Goal: Task Accomplishment & Management: Use online tool/utility

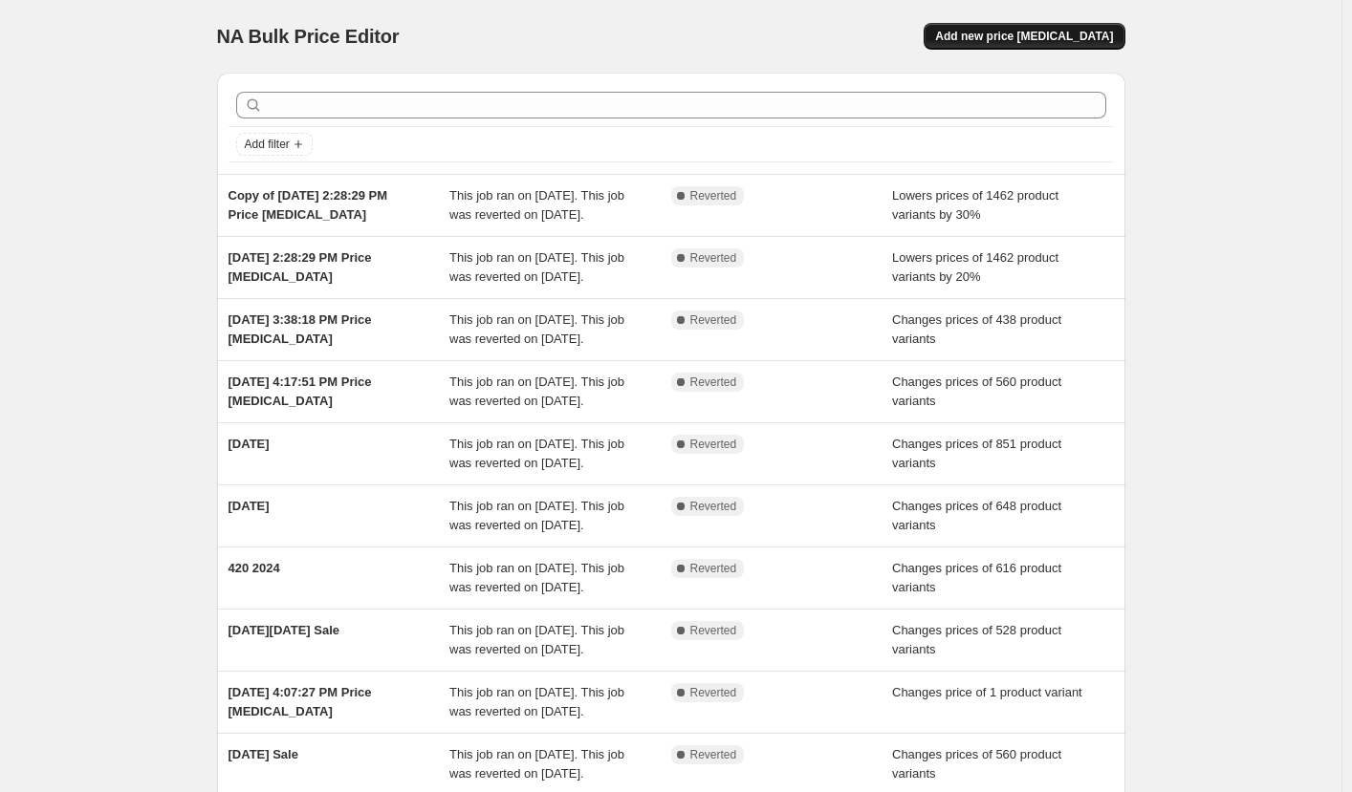
click at [1011, 32] on span "Add new price [MEDICAL_DATA]" at bounding box center [1024, 36] width 178 height 15
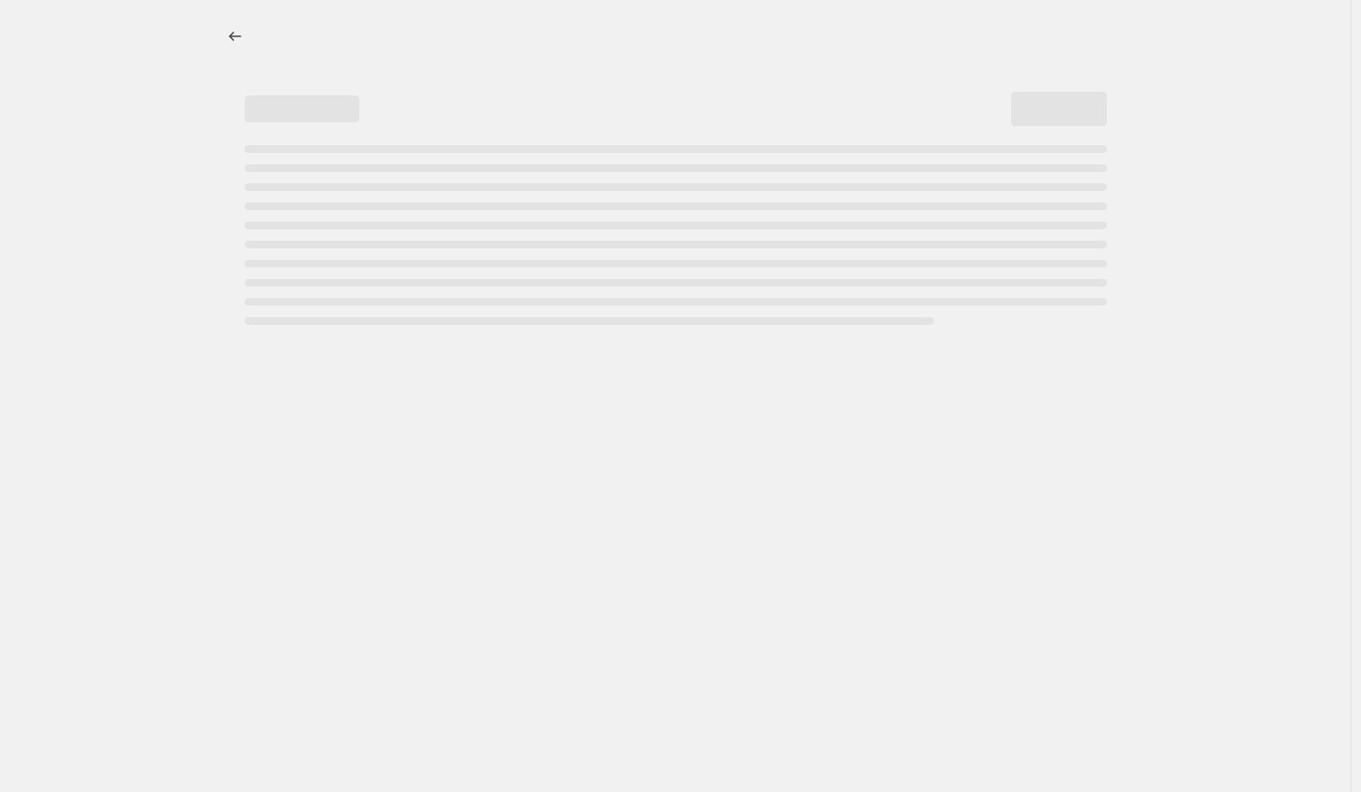
select select "percentage"
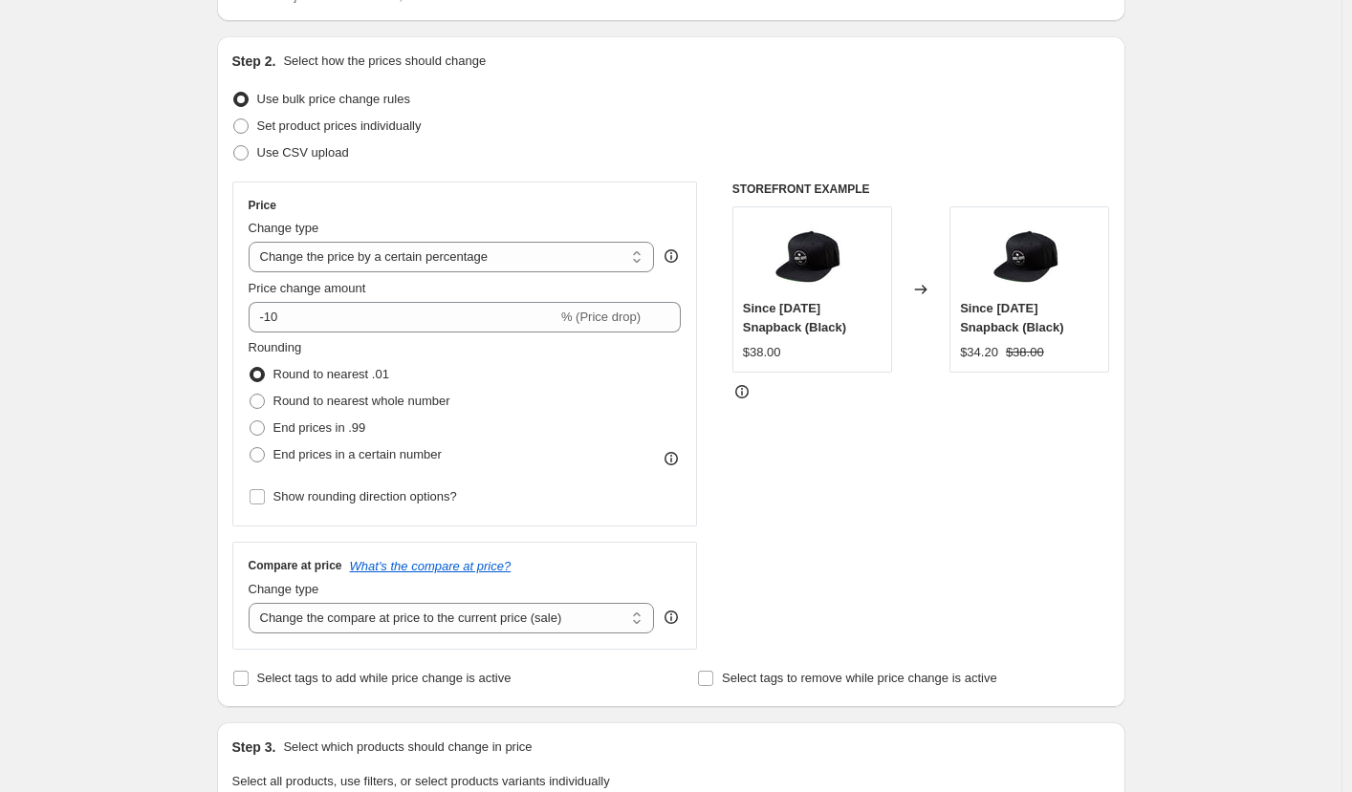
scroll to position [182, 0]
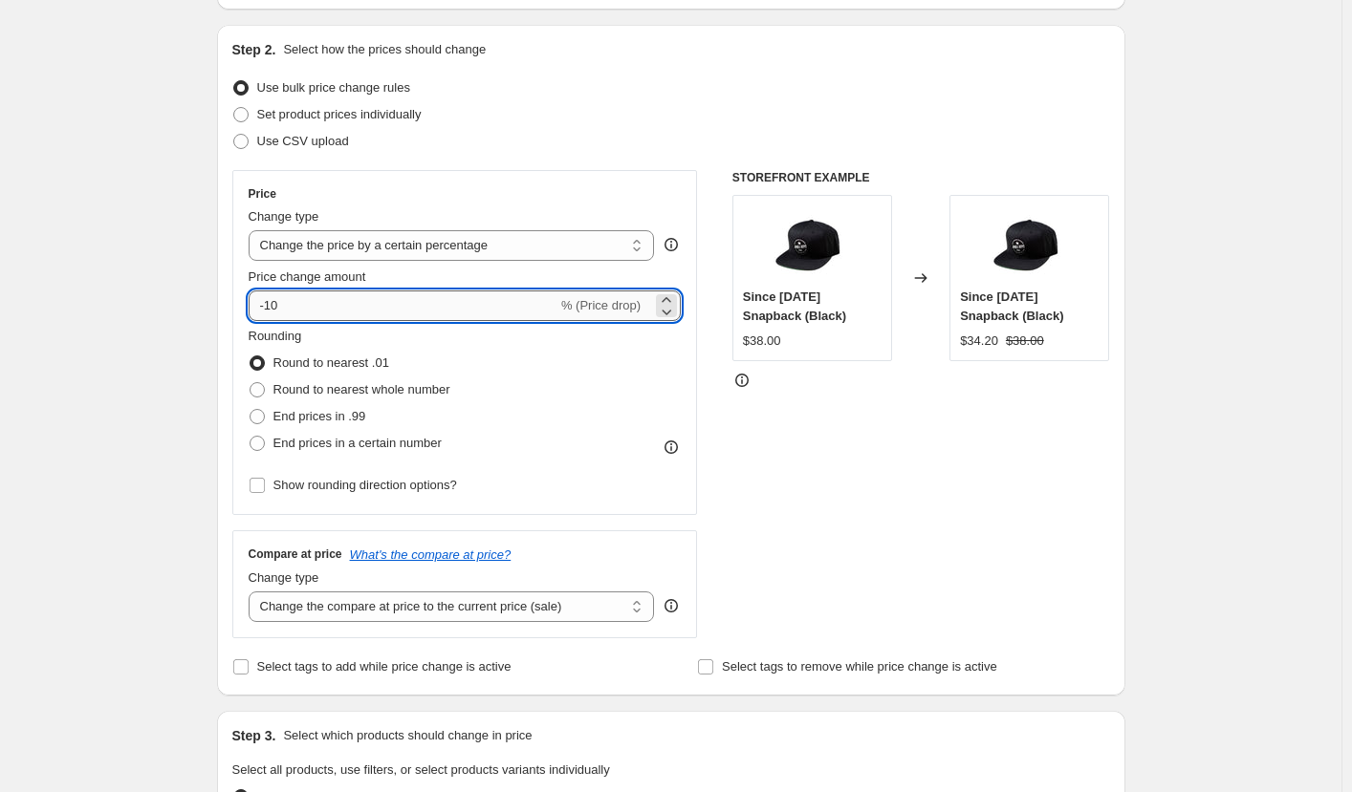
click at [311, 306] on input "-10" at bounding box center [403, 306] width 309 height 31
type input "-1"
type input "-40"
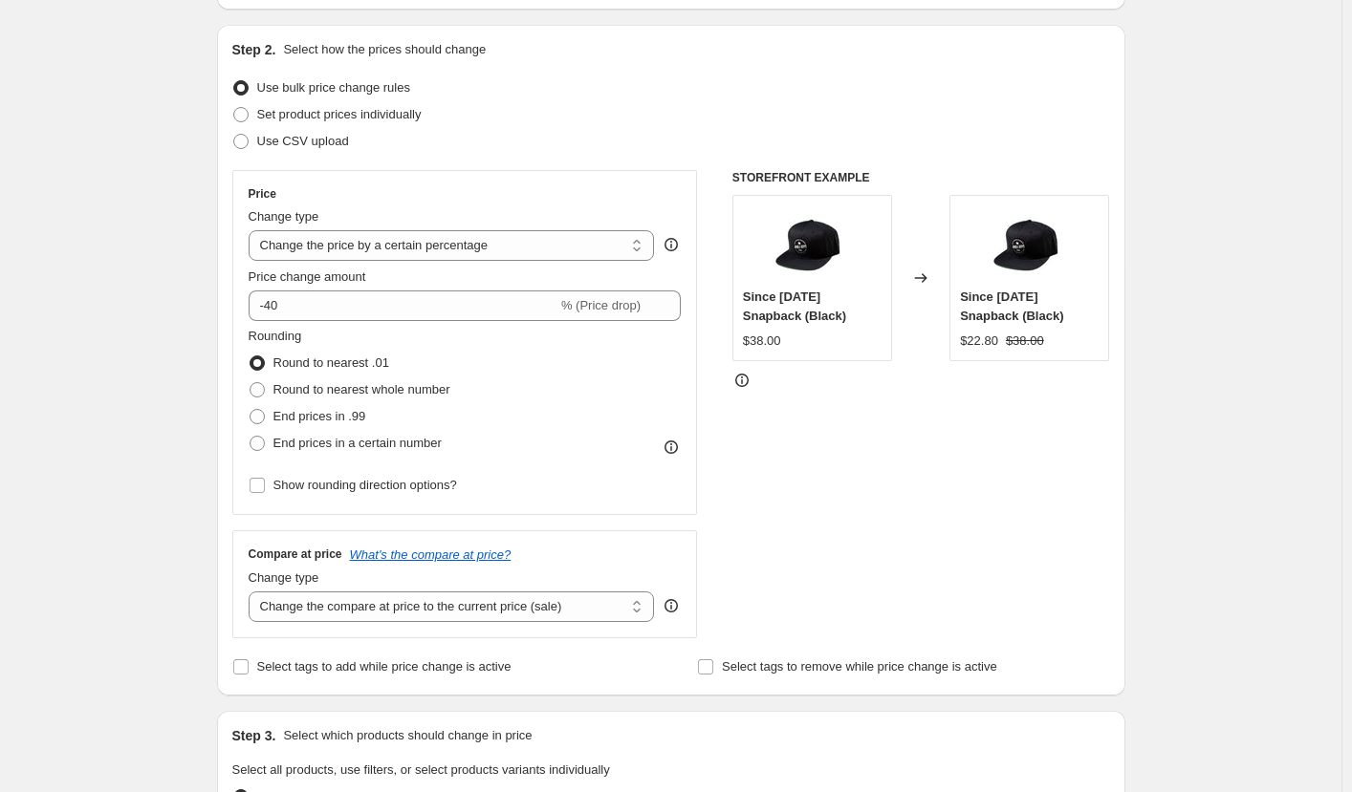
click at [117, 347] on div "Create new price [MEDICAL_DATA]. This page is ready Create new price [MEDICAL_D…" at bounding box center [670, 773] width 1341 height 1911
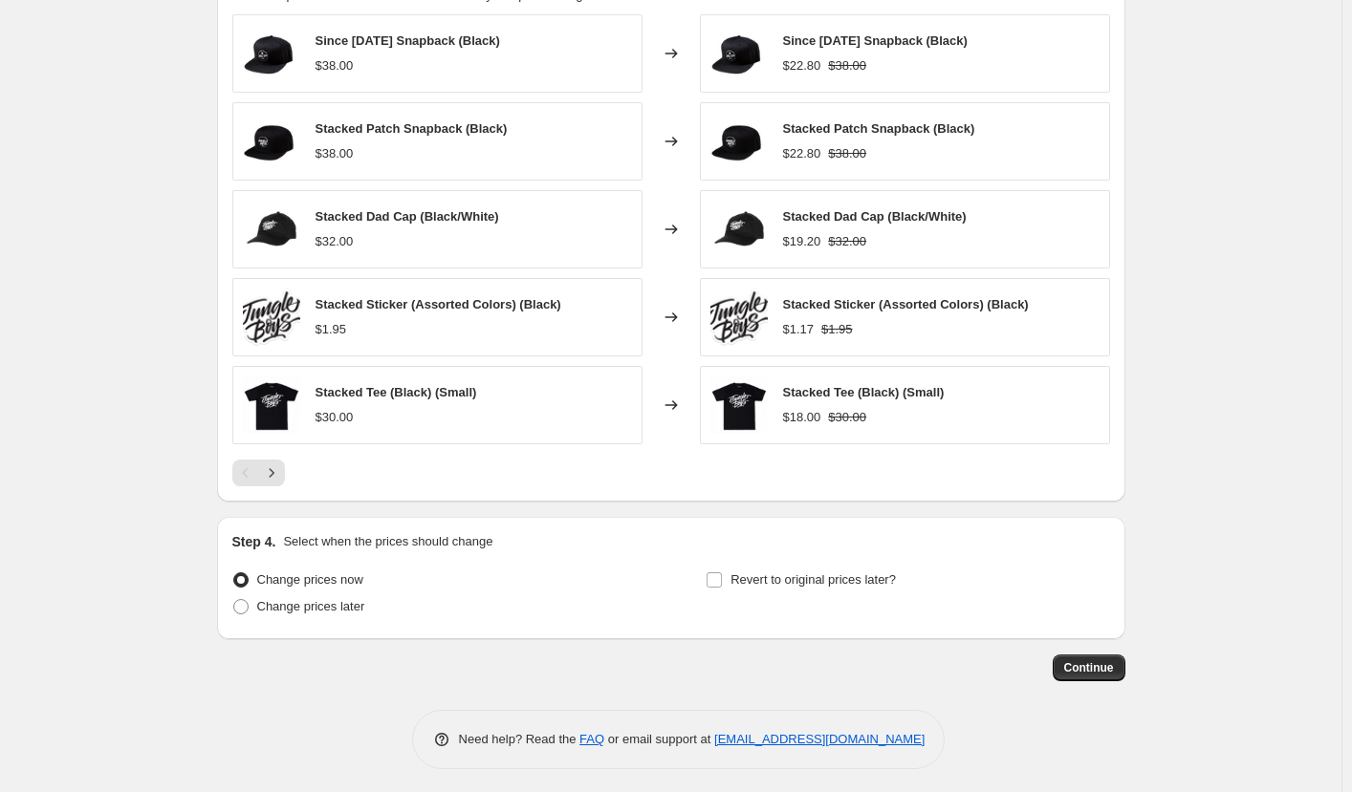
scroll to position [1114, 0]
click at [722, 576] on input "Revert to original prices later?" at bounding box center [713, 579] width 15 height 15
checkbox input "true"
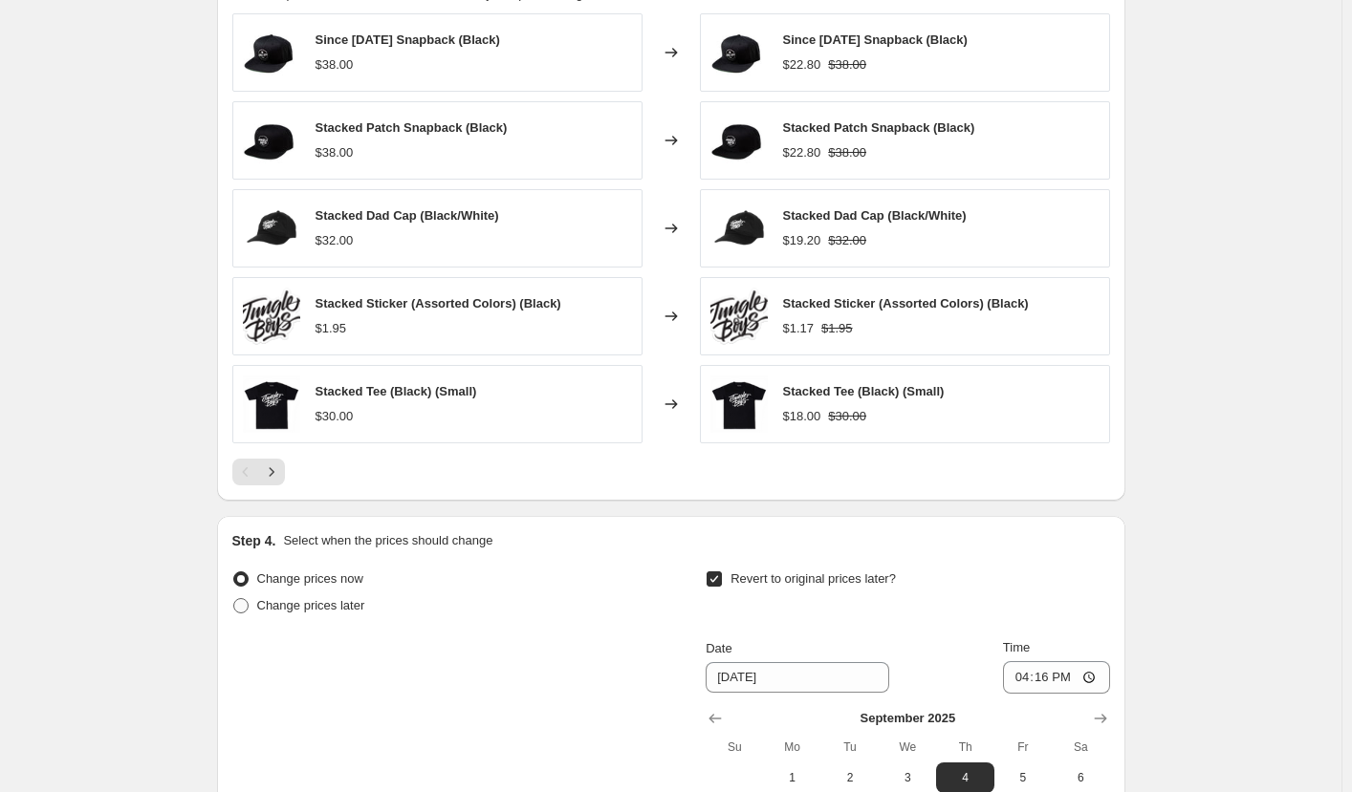
click at [333, 607] on span "Change prices later" at bounding box center [311, 605] width 108 height 14
click at [234, 599] on input "Change prices later" at bounding box center [233, 598] width 1 height 1
radio input "true"
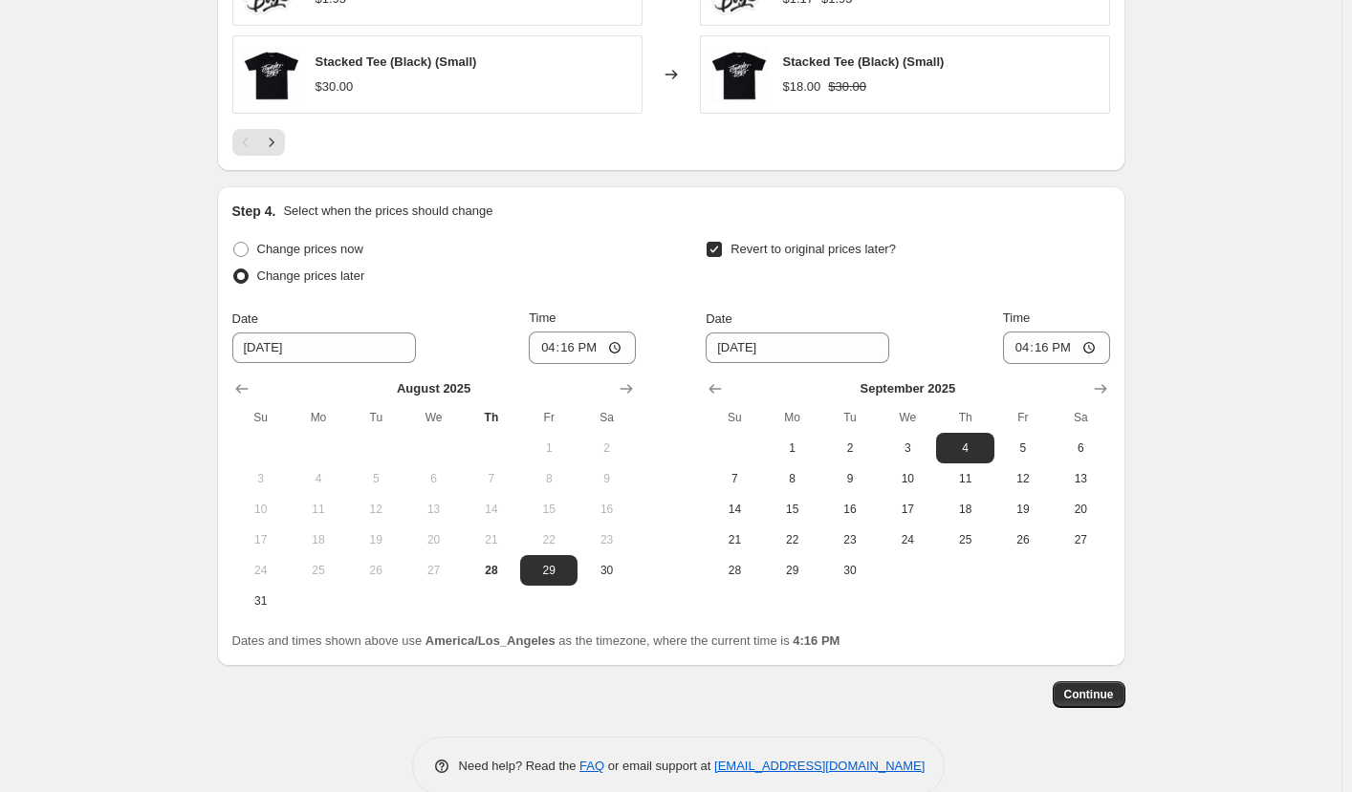
scroll to position [1471, 0]
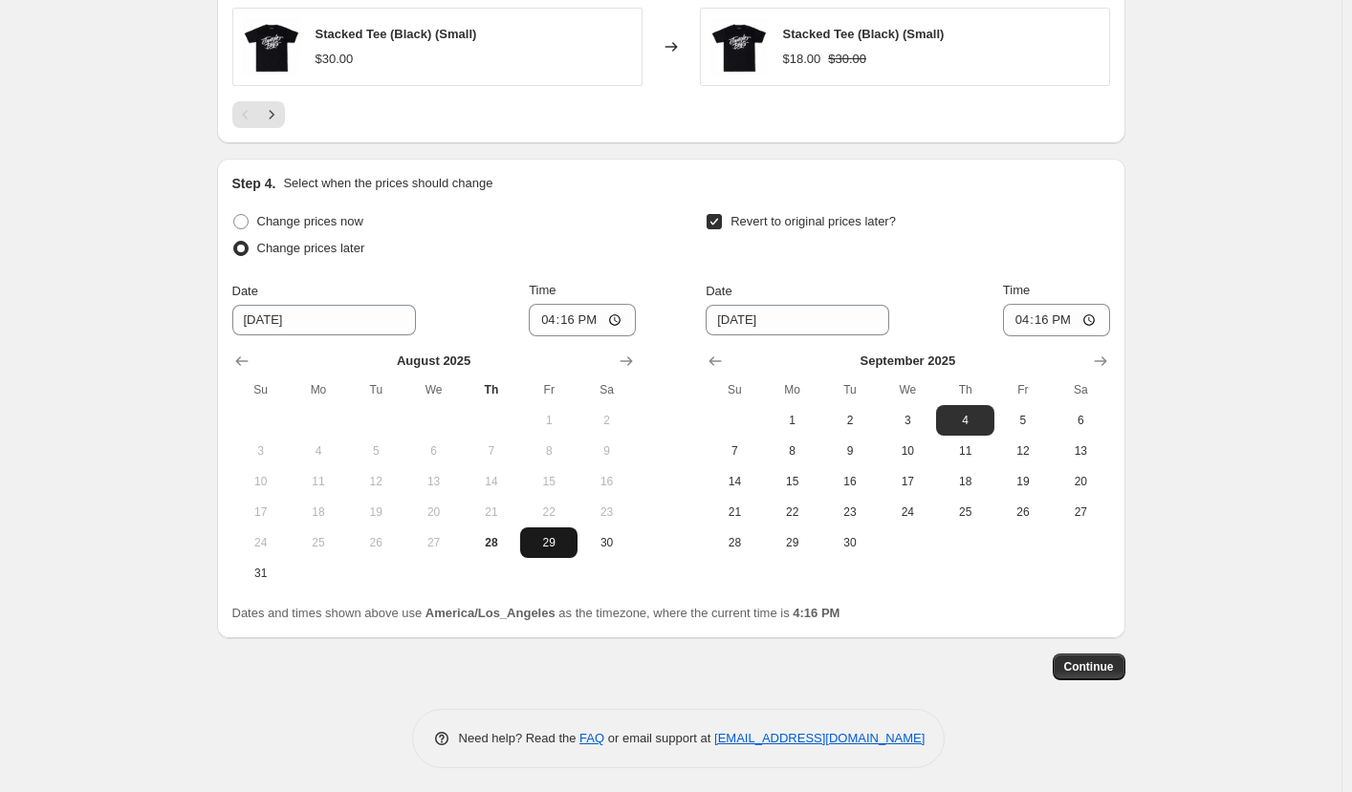
click at [547, 539] on span "29" at bounding box center [549, 542] width 42 height 15
click at [568, 315] on input "16:16" at bounding box center [582, 320] width 107 height 32
click at [551, 316] on input "16:16" at bounding box center [582, 320] width 107 height 32
type input "08:55"
click at [606, 236] on div "Change prices later" at bounding box center [433, 248] width 403 height 27
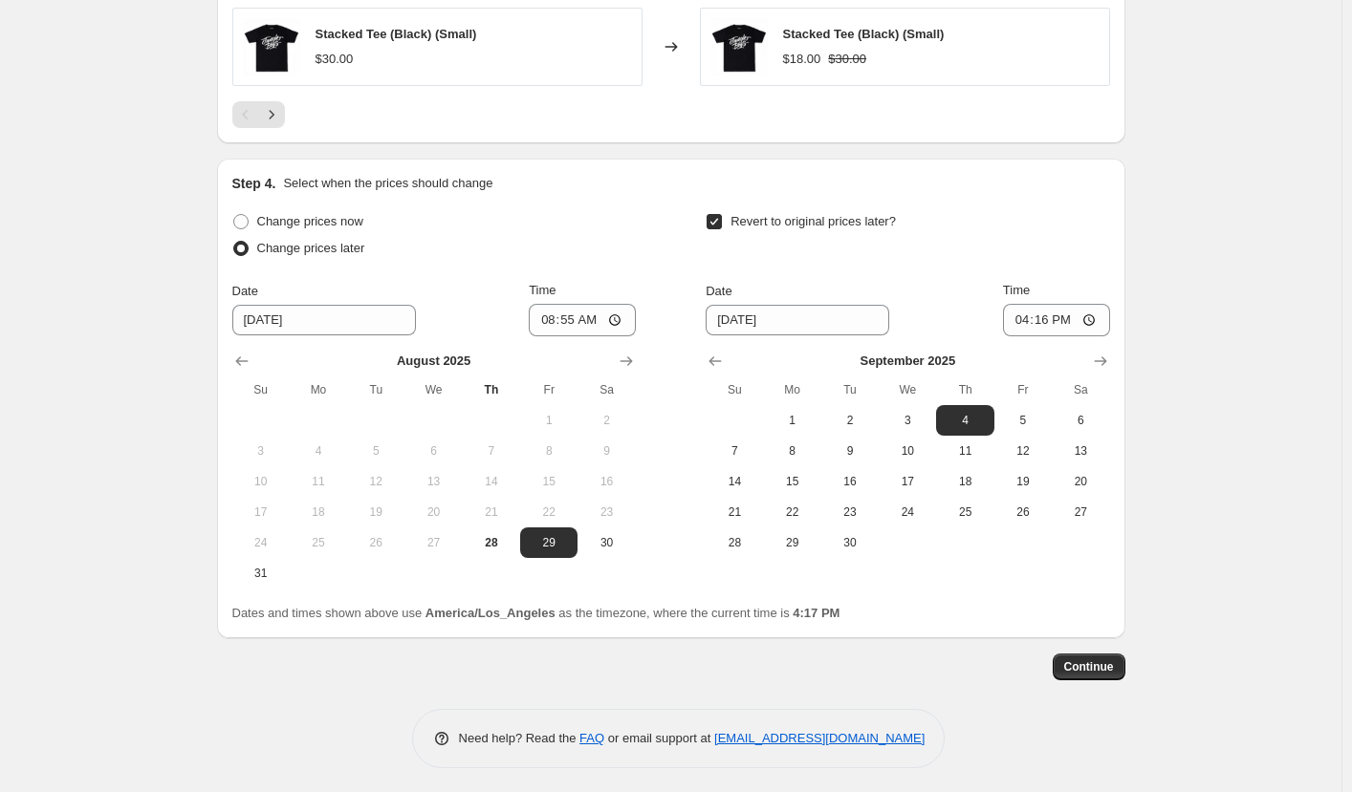
click at [807, 419] on span "1" at bounding box center [792, 420] width 42 height 15
type input "[DATE]"
click at [1032, 318] on input "16:16" at bounding box center [1056, 320] width 107 height 32
type input "00:00"
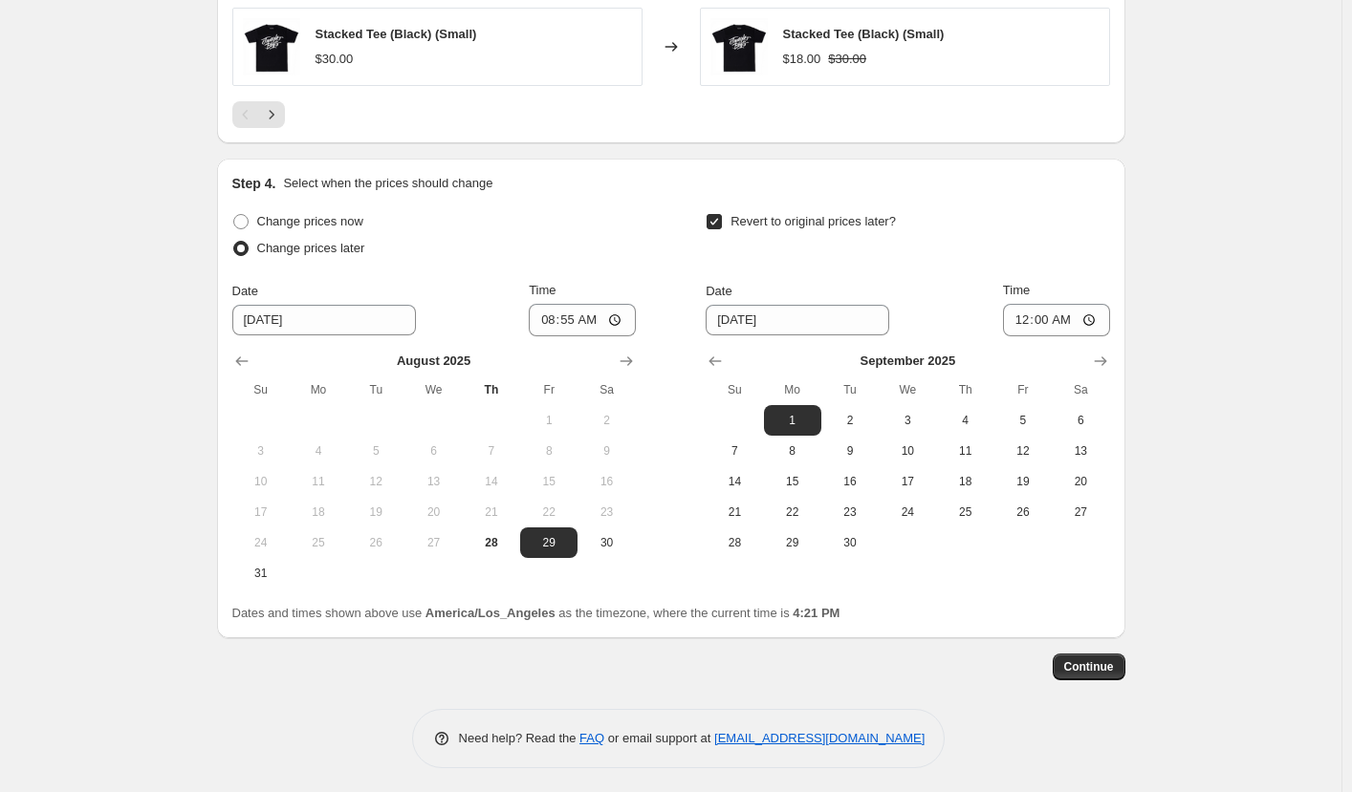
click at [762, 321] on input "[DATE]" at bounding box center [797, 320] width 184 height 31
click at [739, 320] on input "[DATE]" at bounding box center [797, 320] width 184 height 31
click at [853, 423] on span "2" at bounding box center [850, 420] width 42 height 15
type input "[DATE]"
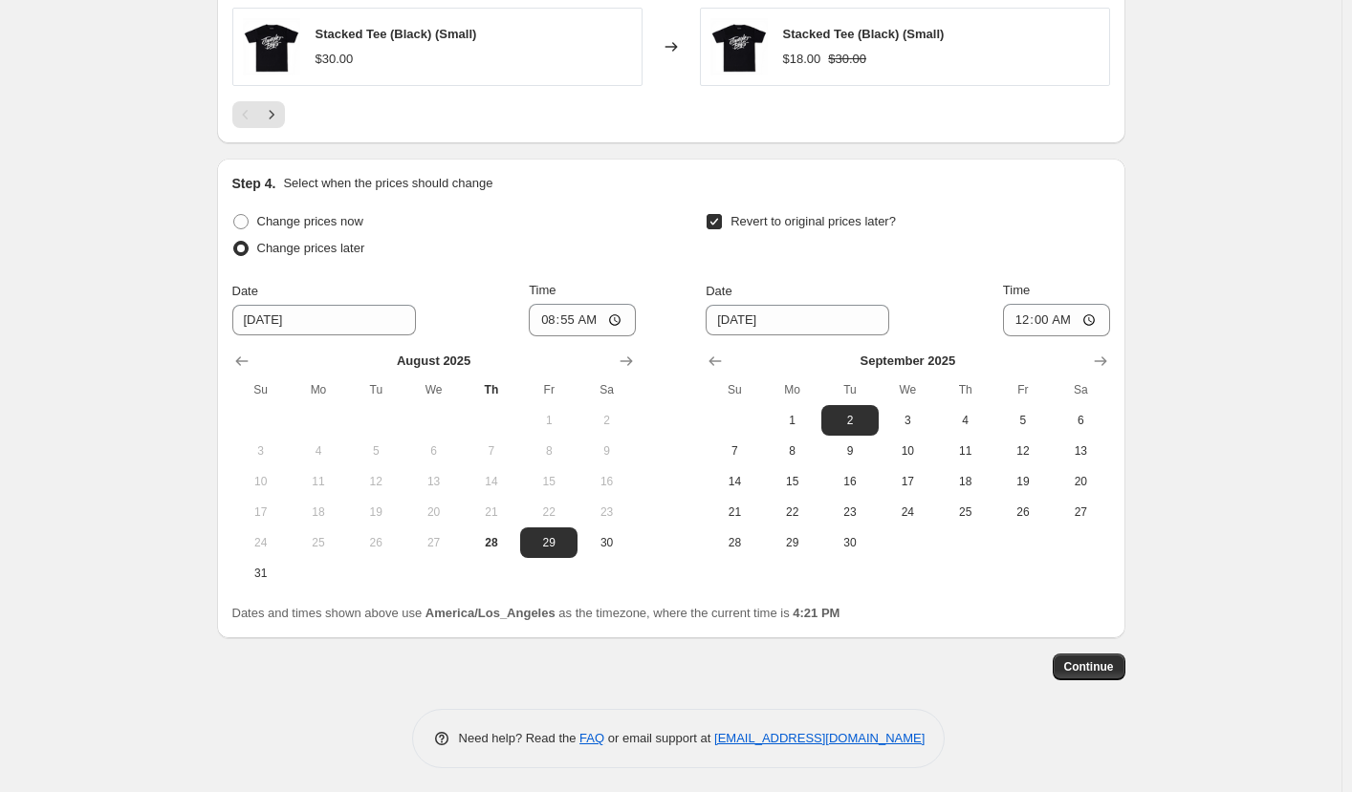
click at [1092, 660] on span "Continue" at bounding box center [1089, 667] width 50 height 15
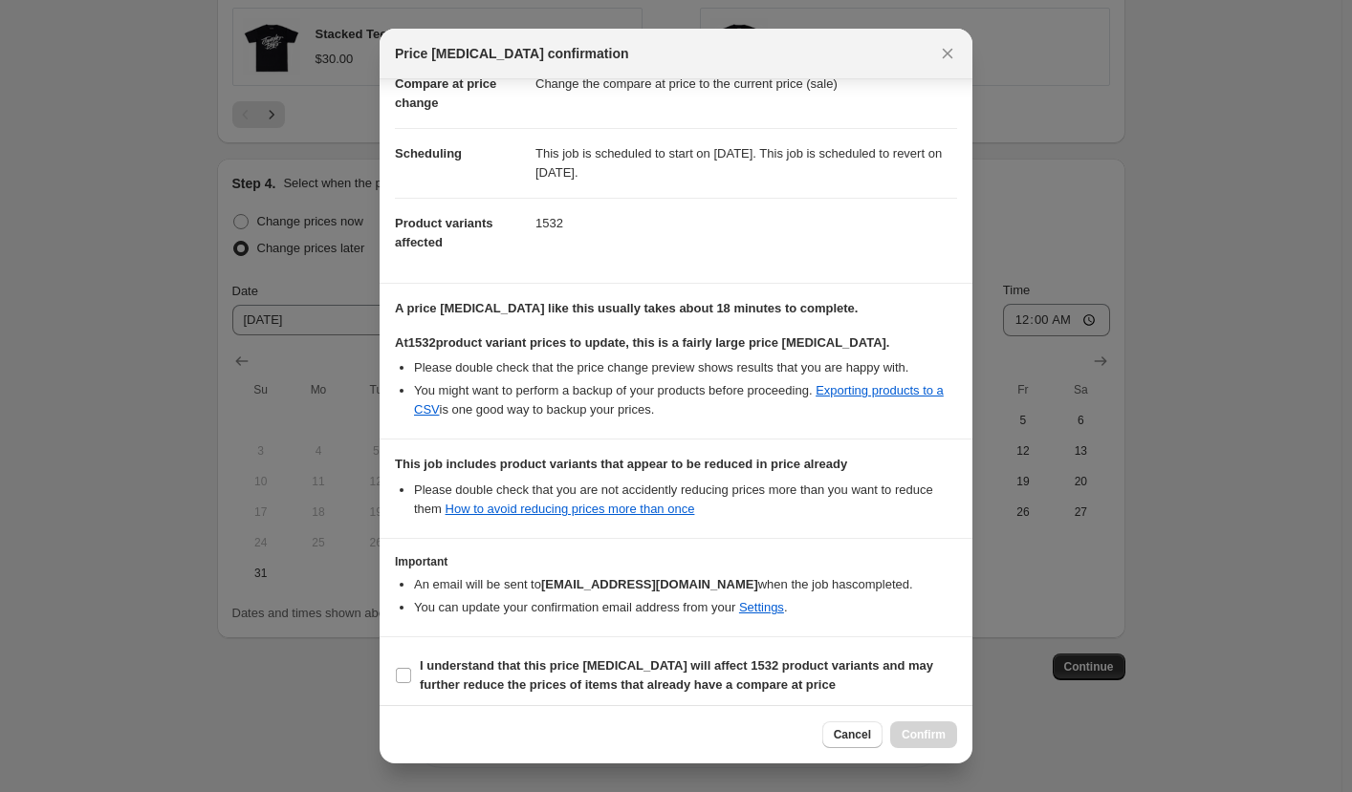
scroll to position [130, 0]
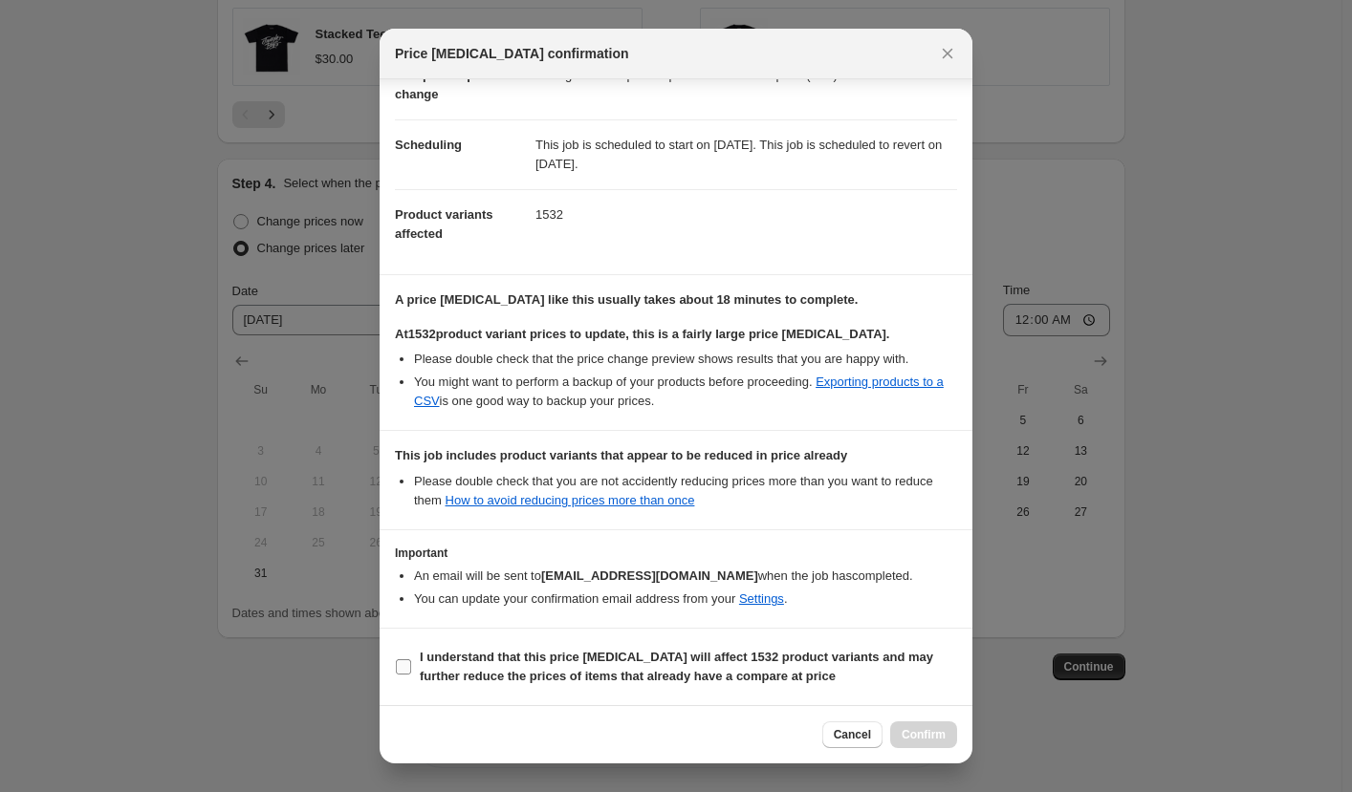
click at [669, 664] on b "I understand that this price [MEDICAL_DATA] will affect 1532 product variants a…" at bounding box center [676, 666] width 513 height 33
click at [411, 664] on input "I understand that this price [MEDICAL_DATA] will affect 1532 product variants a…" at bounding box center [403, 667] width 15 height 15
checkbox input "true"
click at [927, 729] on span "Confirm" at bounding box center [923, 734] width 44 height 15
